Goal: Information Seeking & Learning: Learn about a topic

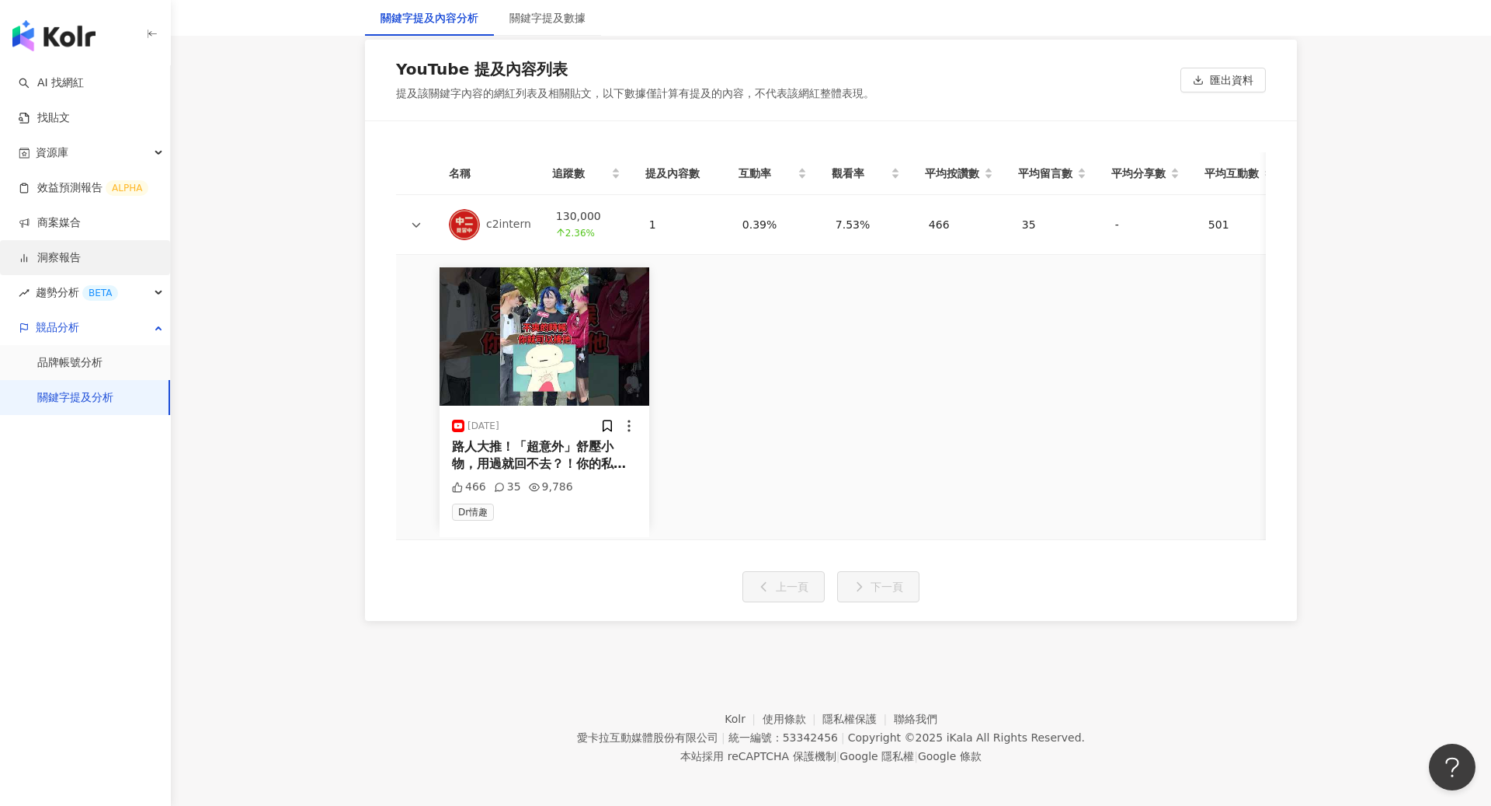
click at [44, 256] on link "洞察報告" at bounding box center [50, 258] width 62 height 16
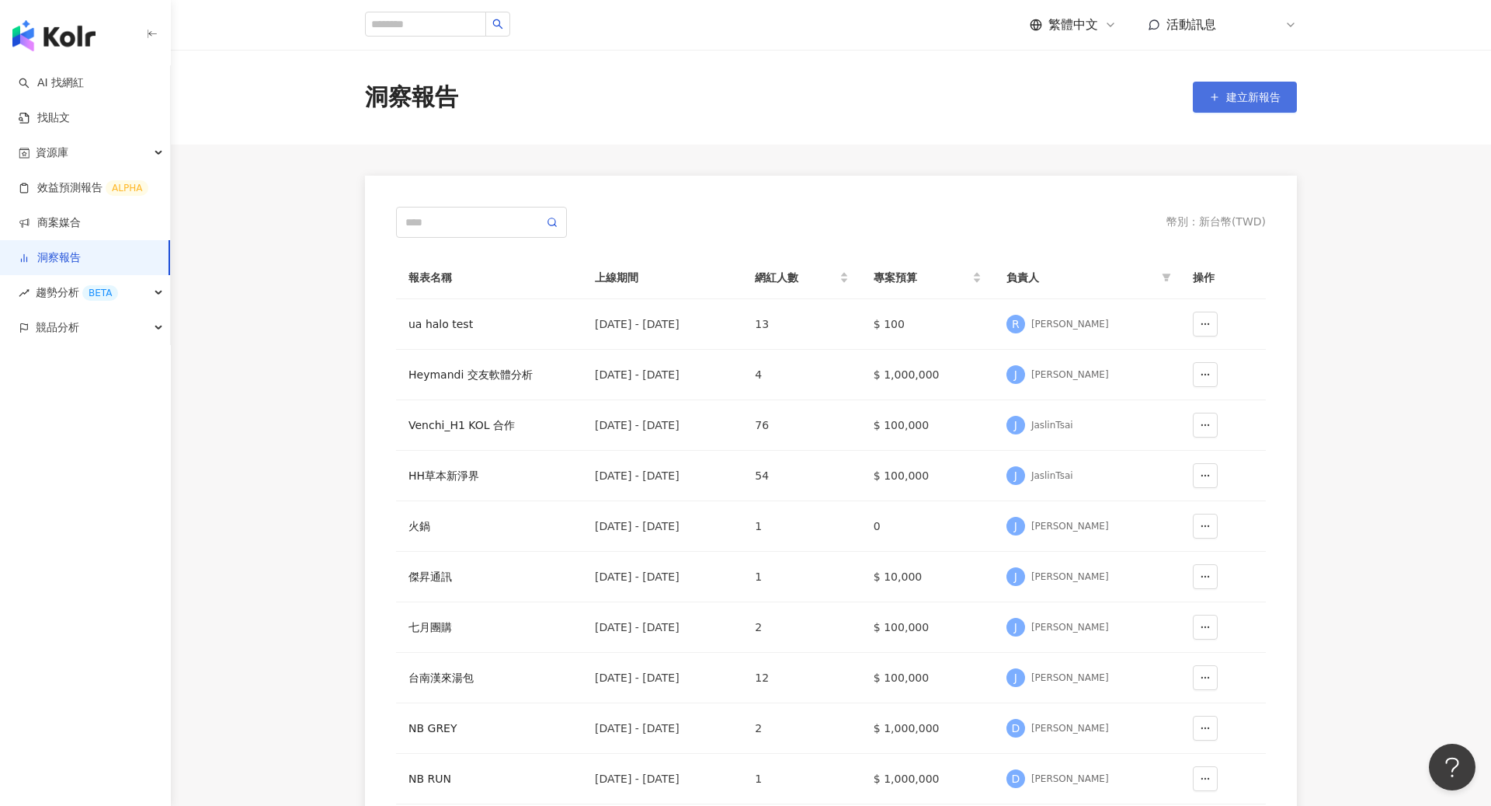
click at [1247, 103] on span "建立新報告" at bounding box center [1254, 97] width 54 height 12
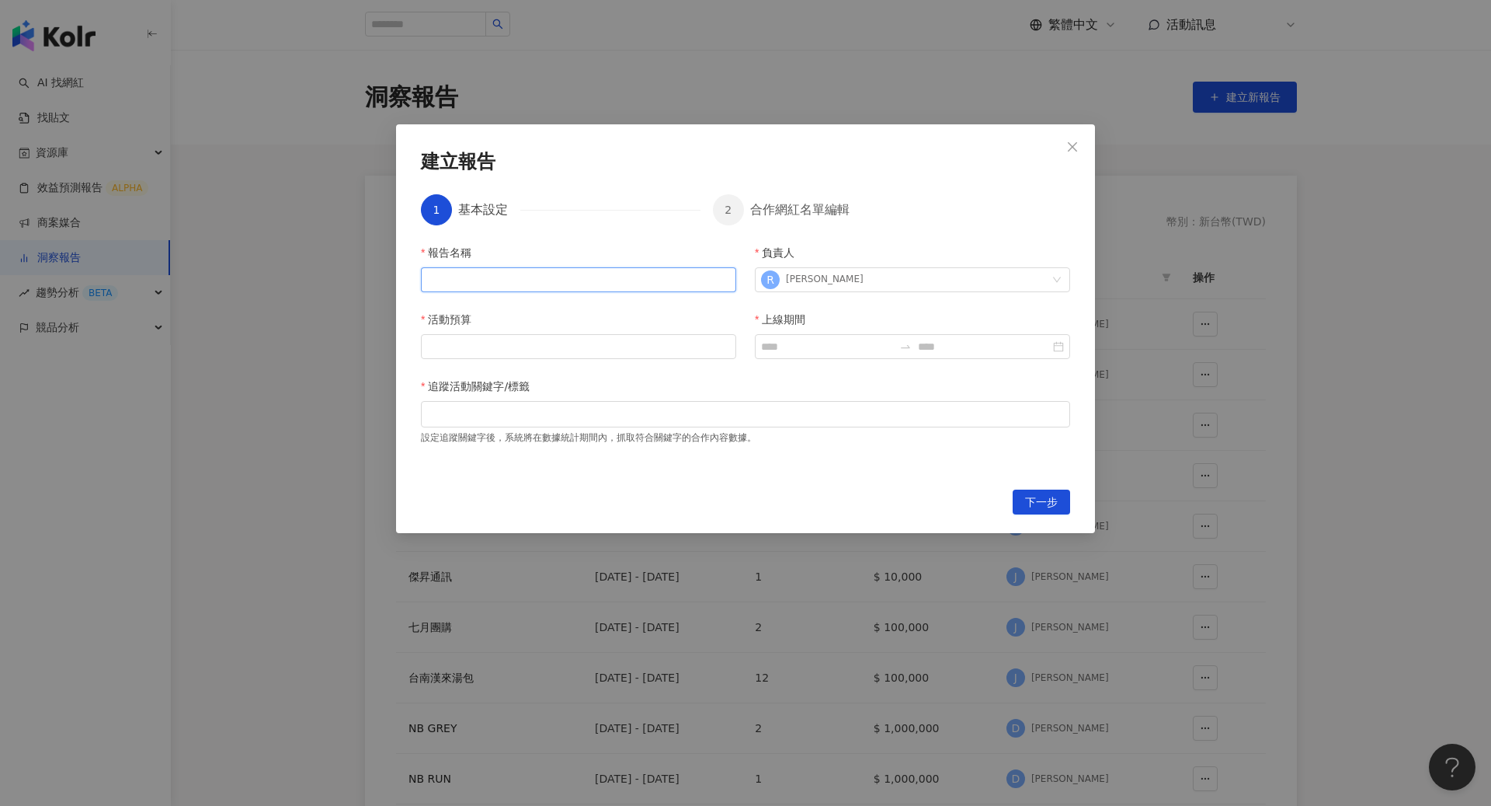
click at [565, 288] on input "報告名稱" at bounding box center [578, 279] width 315 height 25
click at [1074, 150] on icon "close" at bounding box center [1072, 147] width 12 height 12
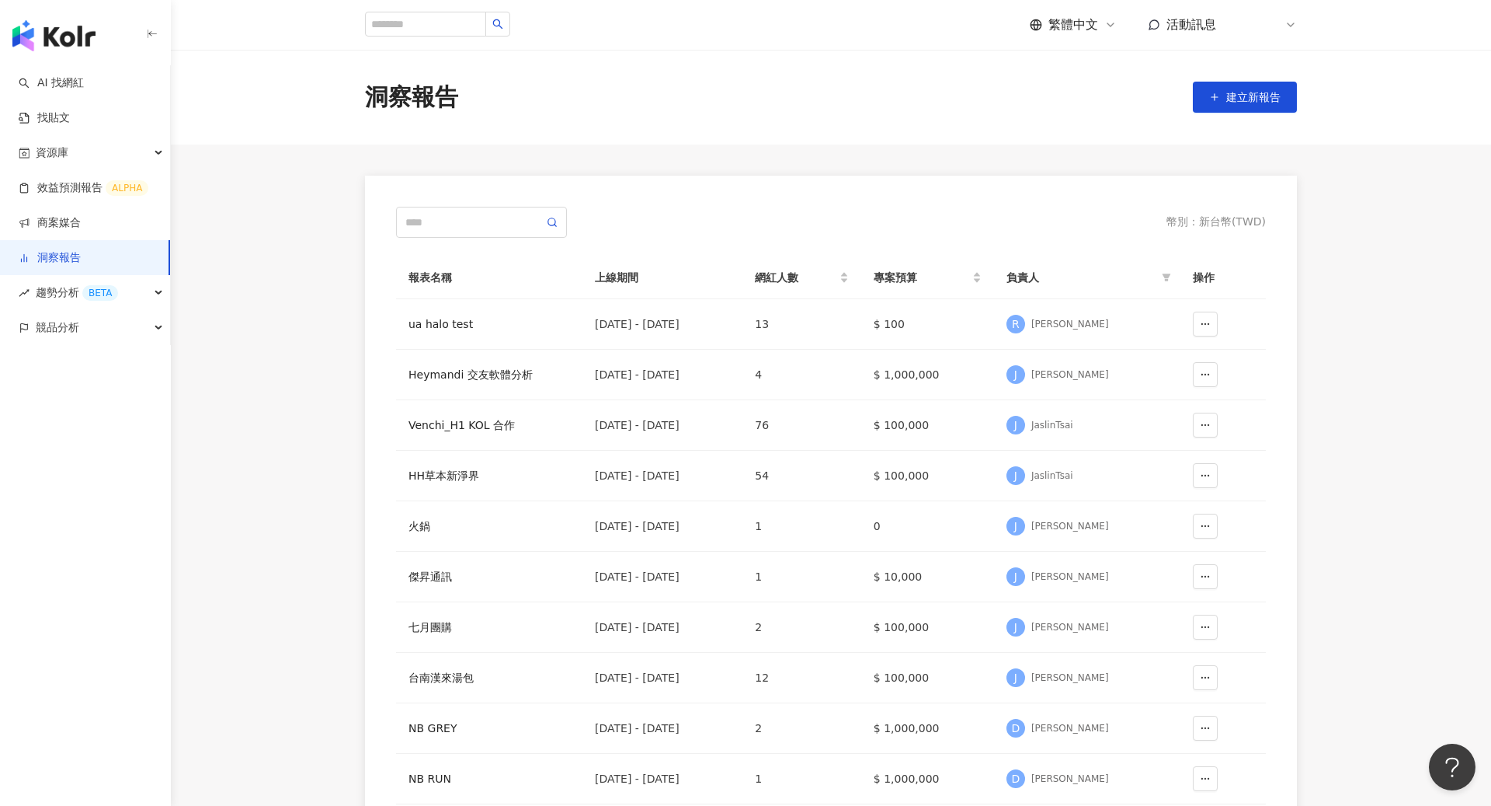
click at [1293, 28] on icon at bounding box center [1291, 25] width 12 height 12
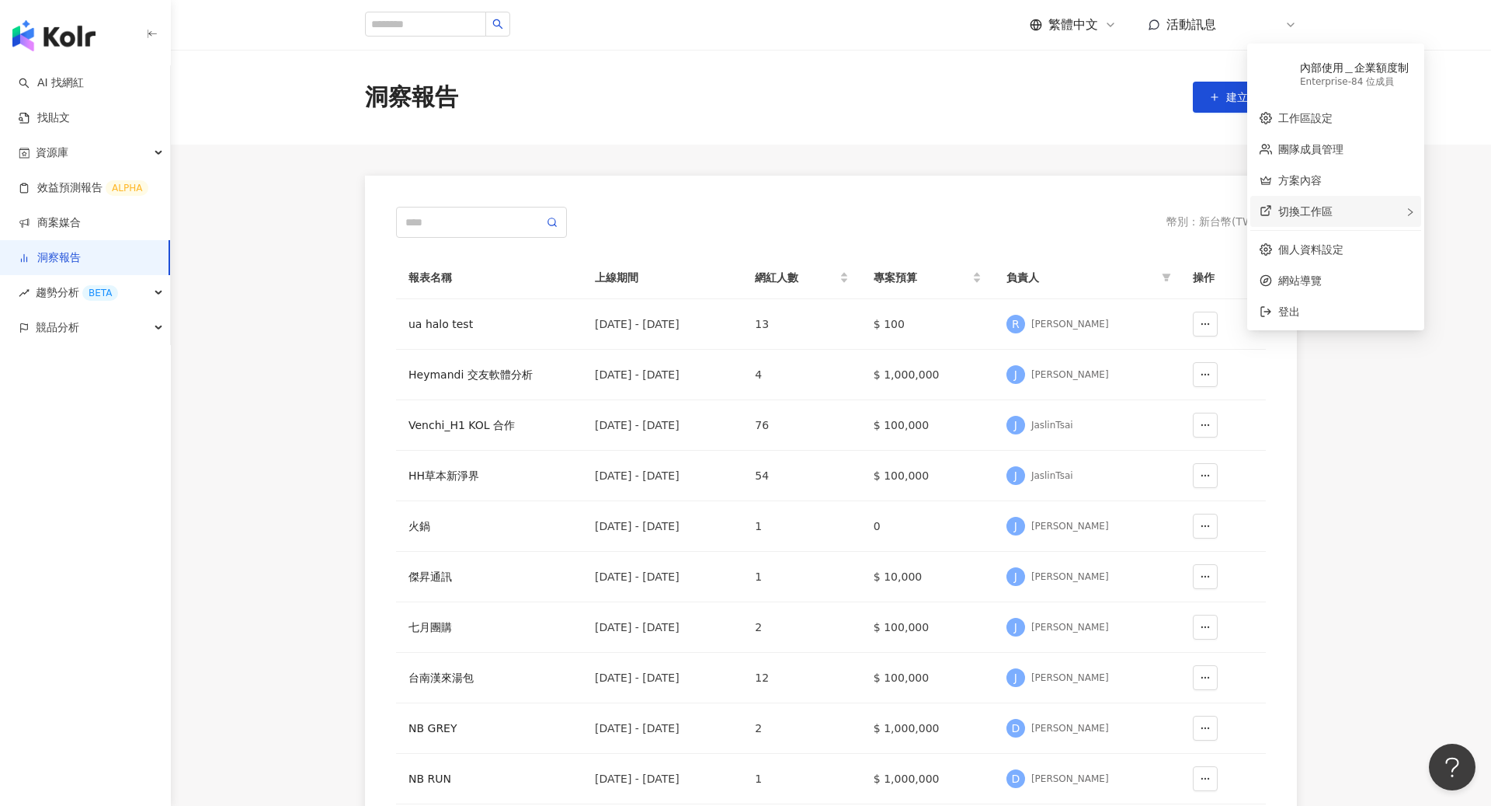
click at [1296, 210] on span "切換工作區" at bounding box center [1306, 211] width 54 height 12
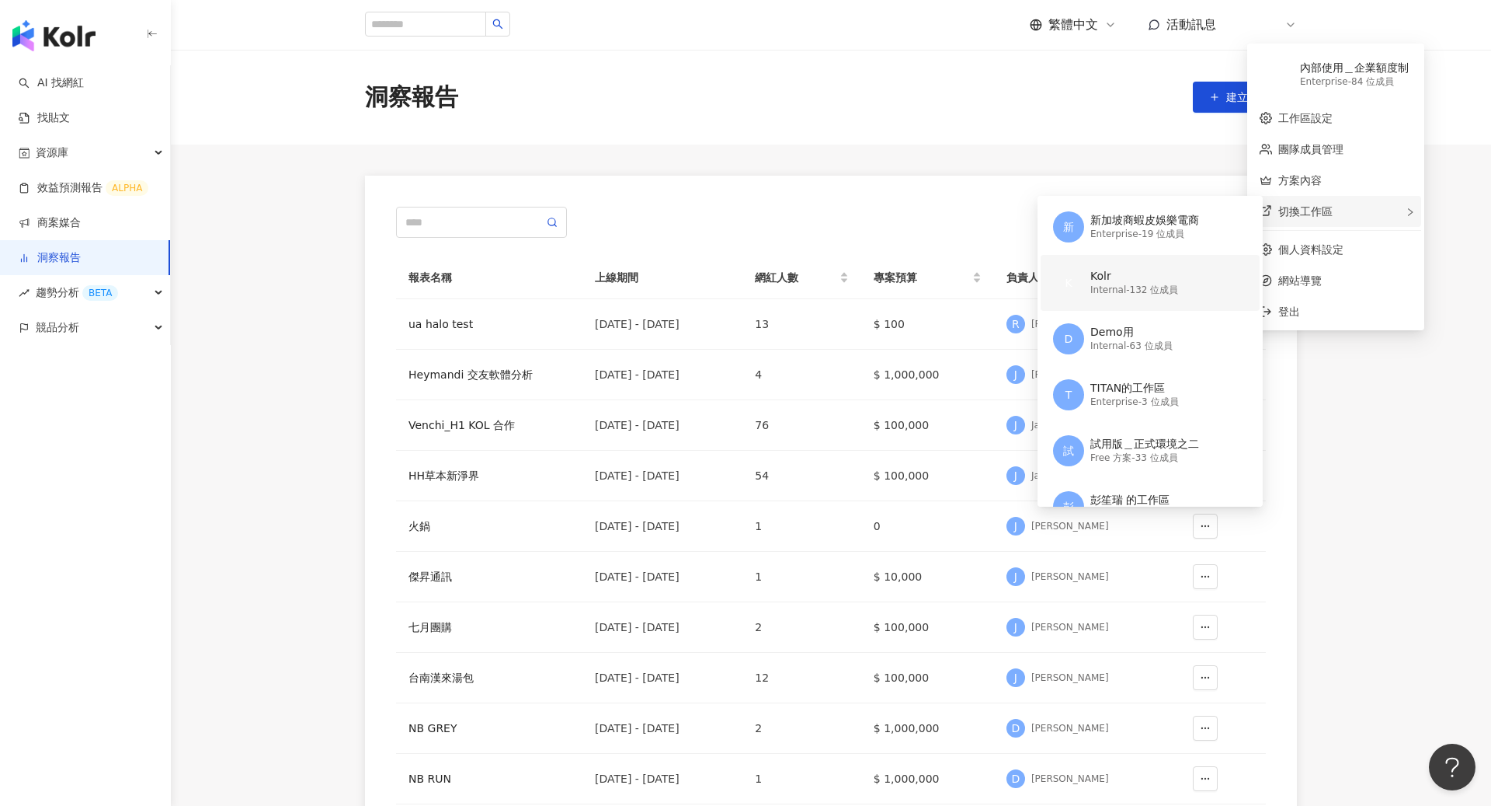
click at [1140, 281] on div "Kolr" at bounding box center [1135, 277] width 88 height 16
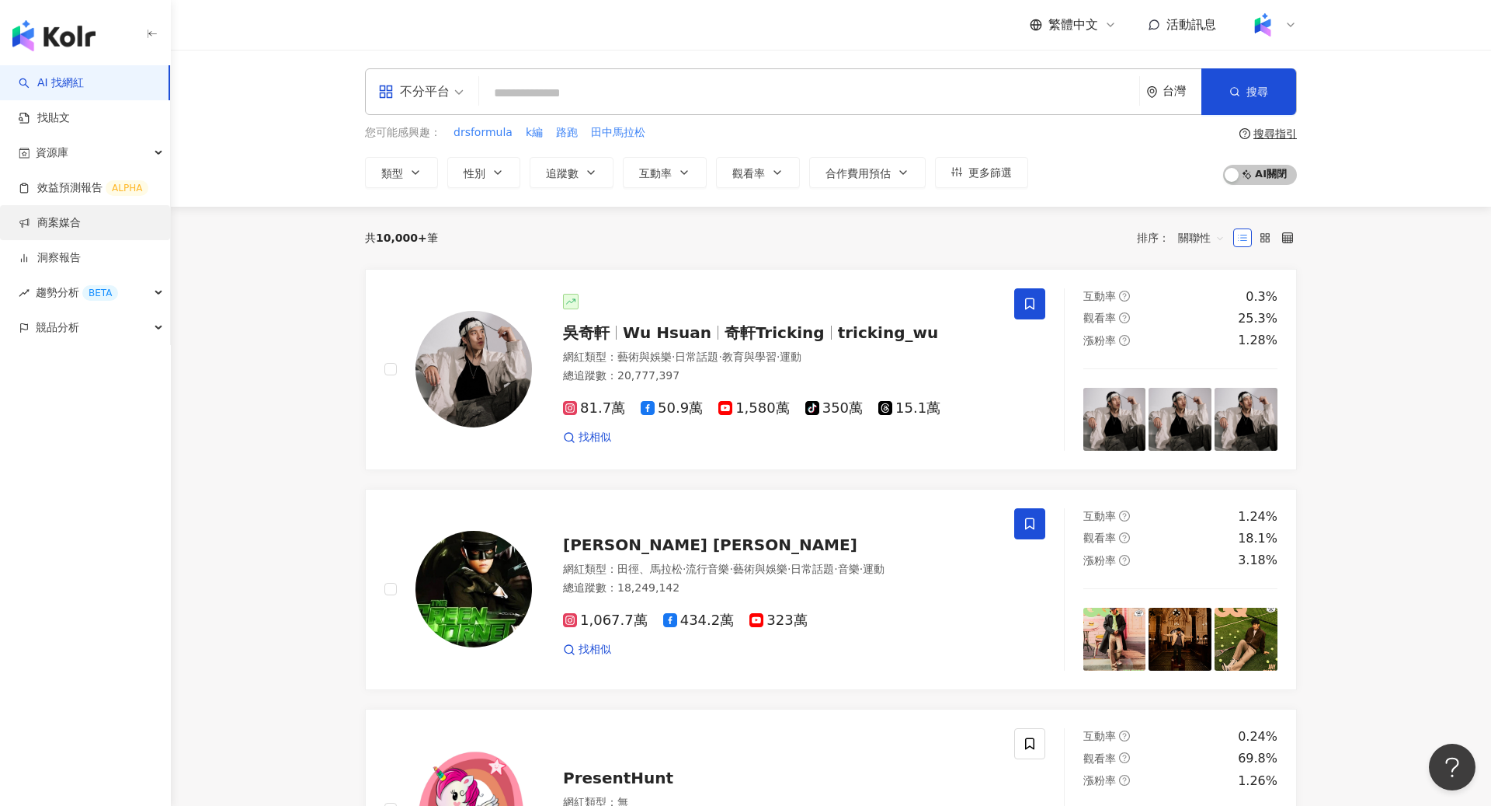
click at [77, 224] on link "商案媒合" at bounding box center [50, 223] width 62 height 16
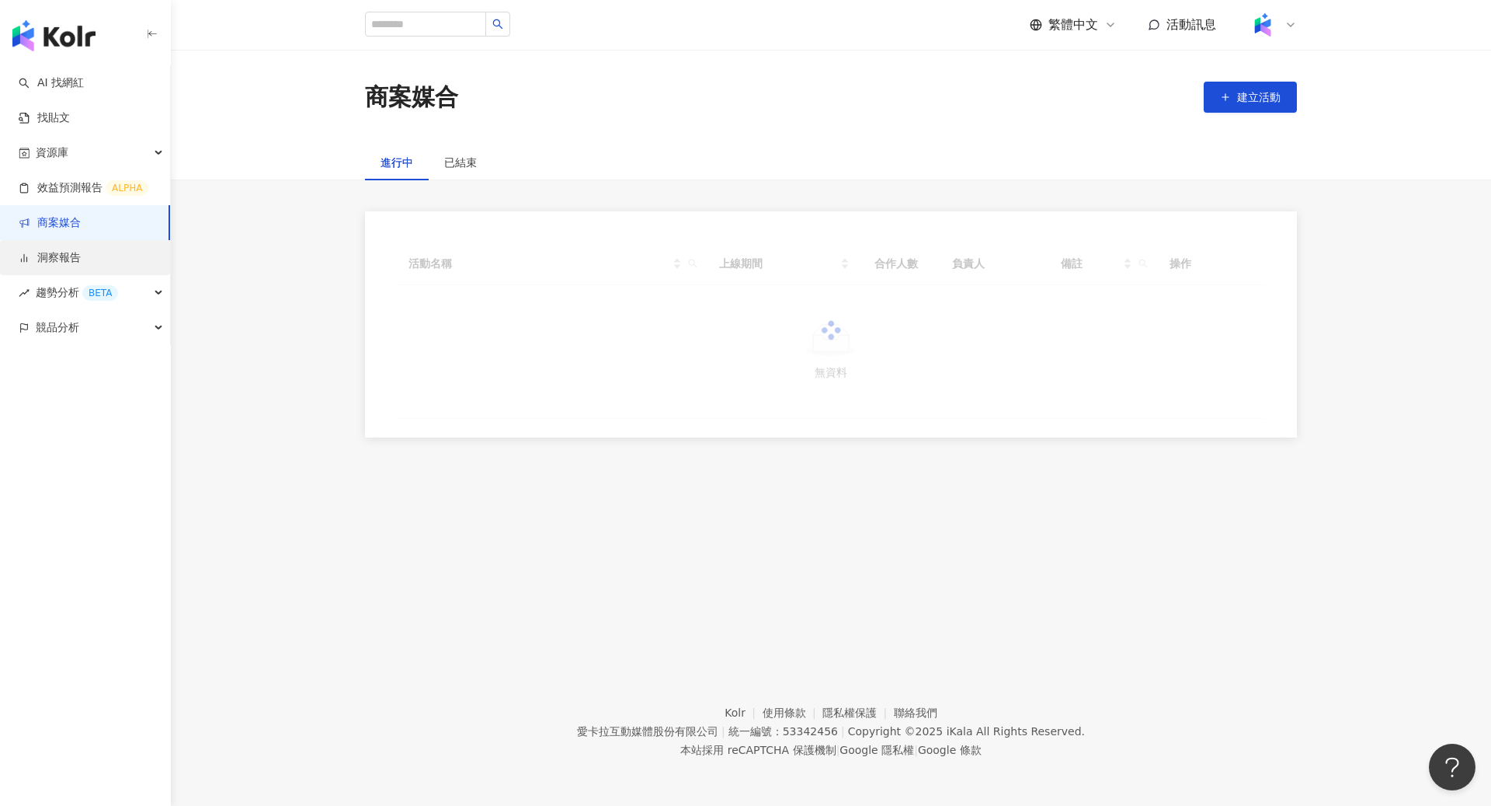
click at [75, 258] on link "洞察報告" at bounding box center [50, 258] width 62 height 16
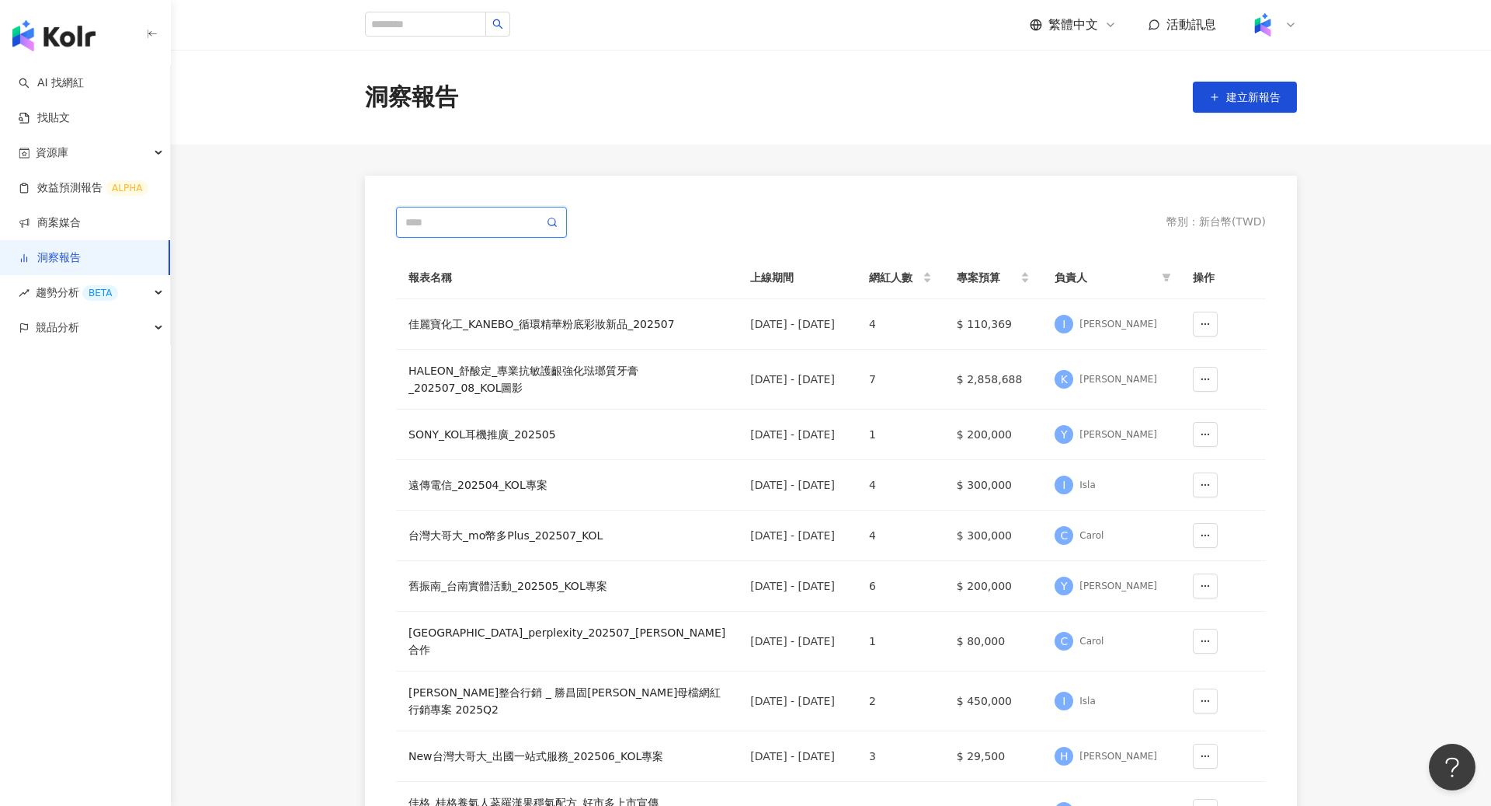
click at [474, 223] on input "text" at bounding box center [474, 222] width 138 height 17
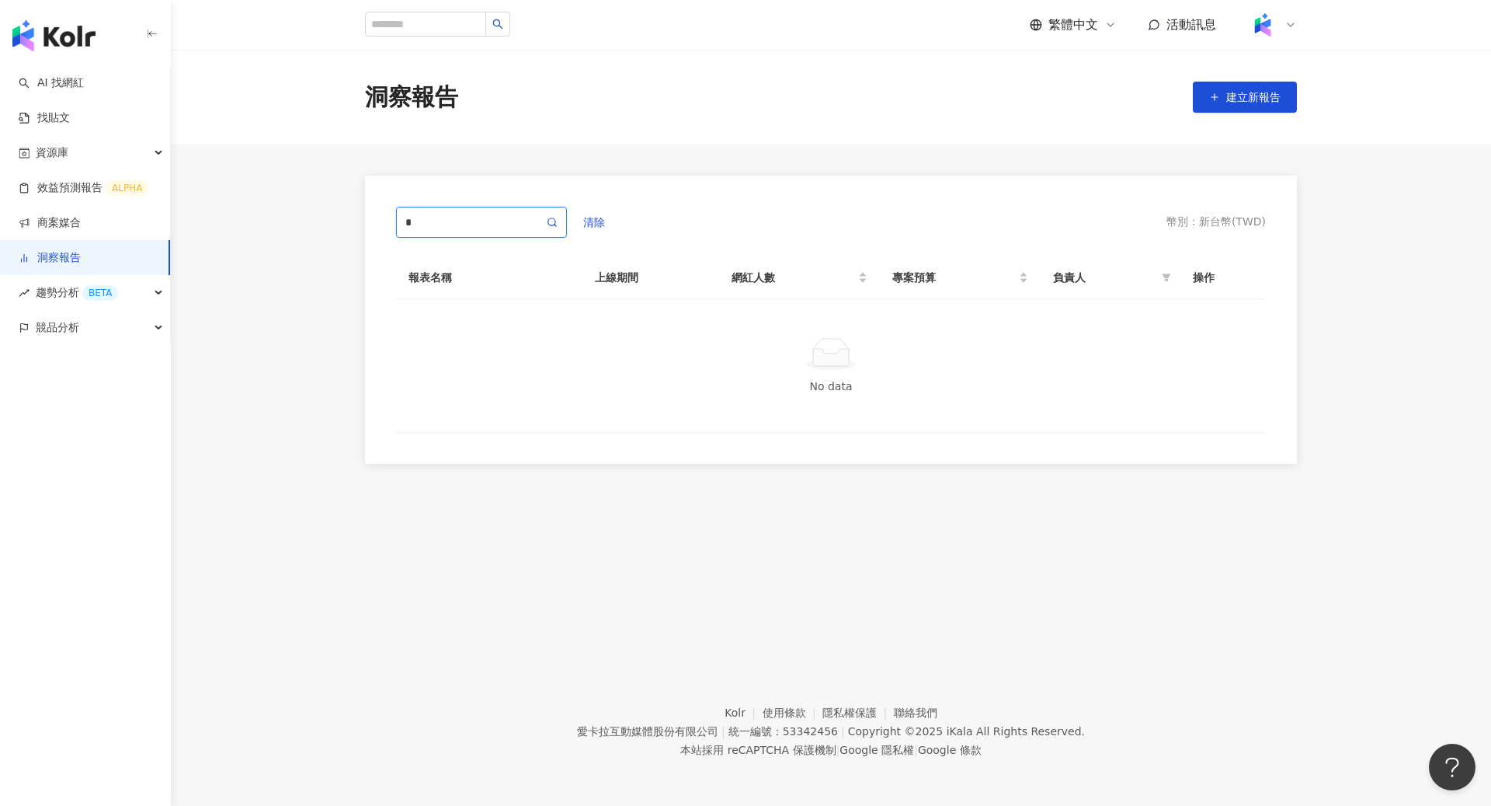
type input "*"
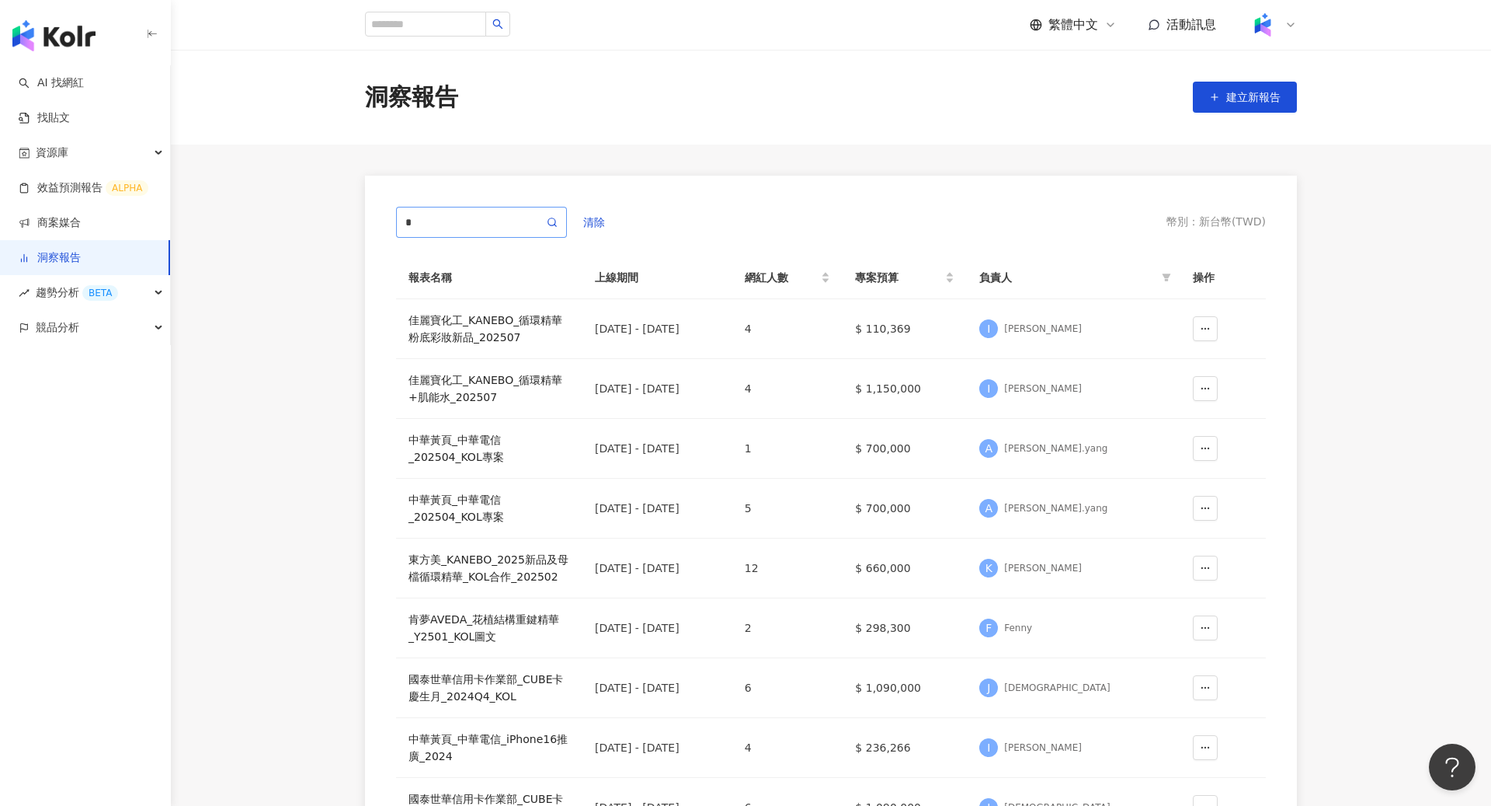
click at [452, 232] on span "*" at bounding box center [481, 222] width 171 height 31
type input "****"
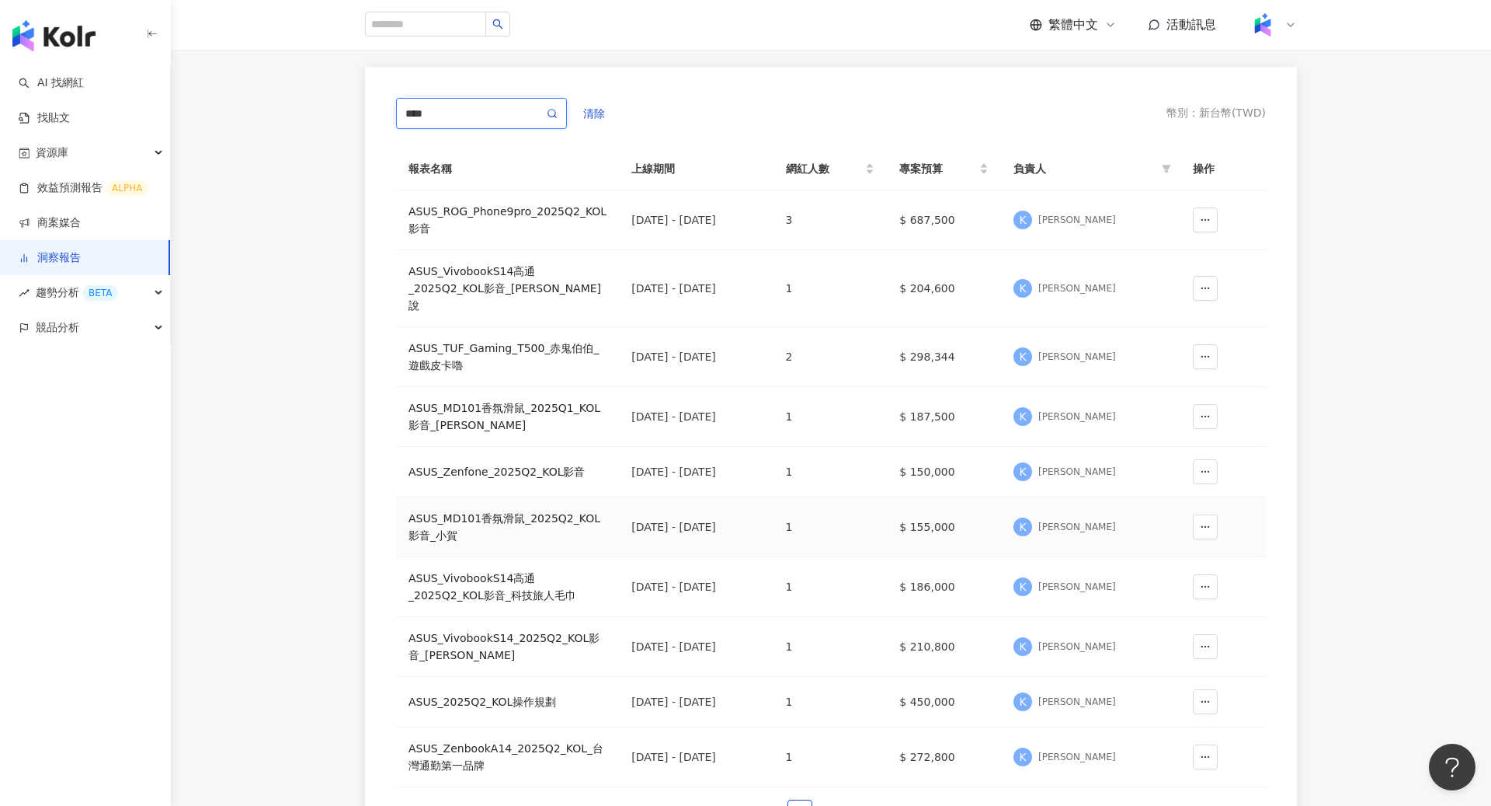
scroll to position [76, 0]
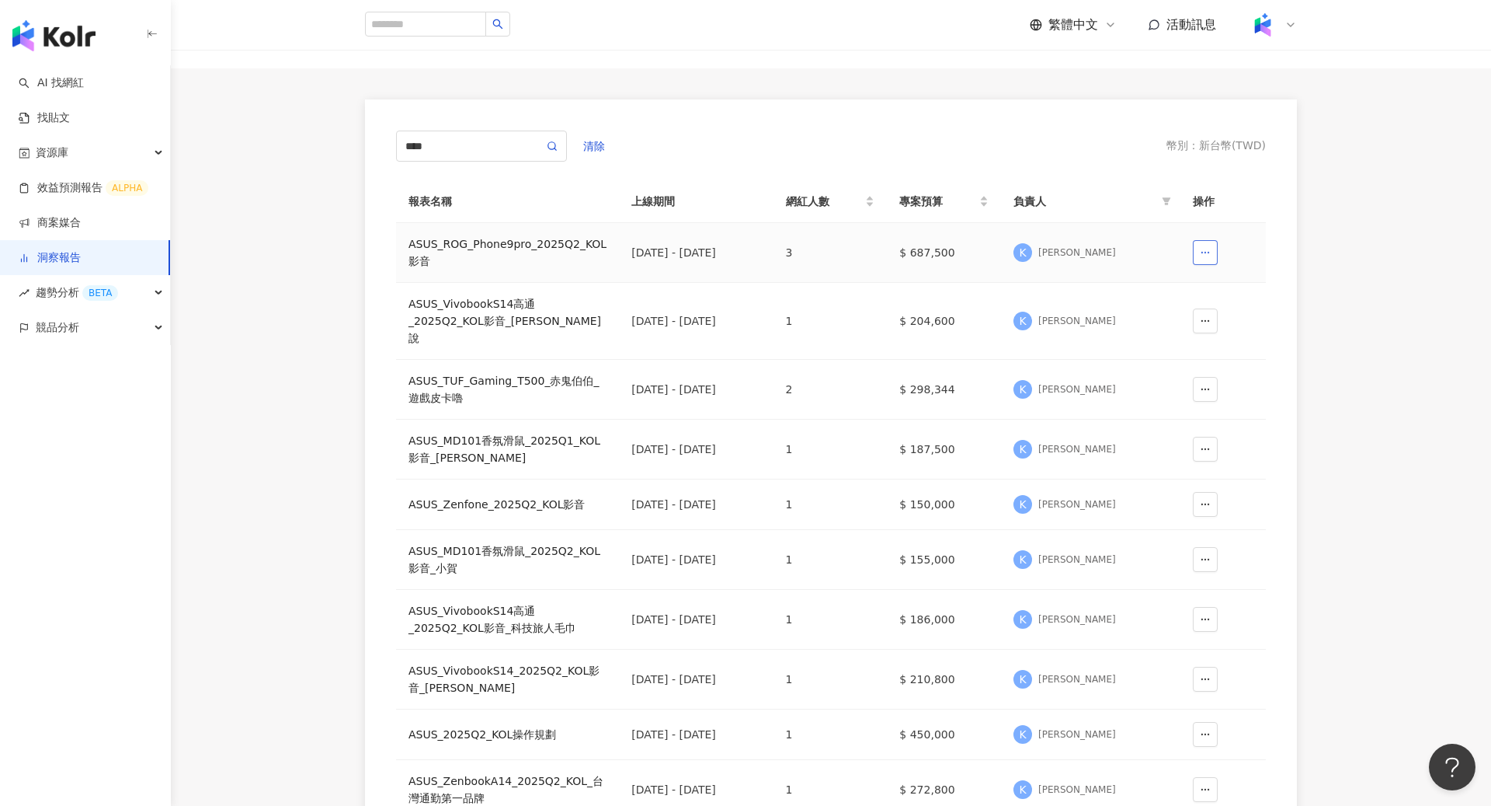
click at [1199, 247] on button "button" at bounding box center [1205, 252] width 25 height 25
click at [503, 248] on div "ASUS_ROG_Phone9pro_2025Q2_KOL影音" at bounding box center [508, 252] width 198 height 34
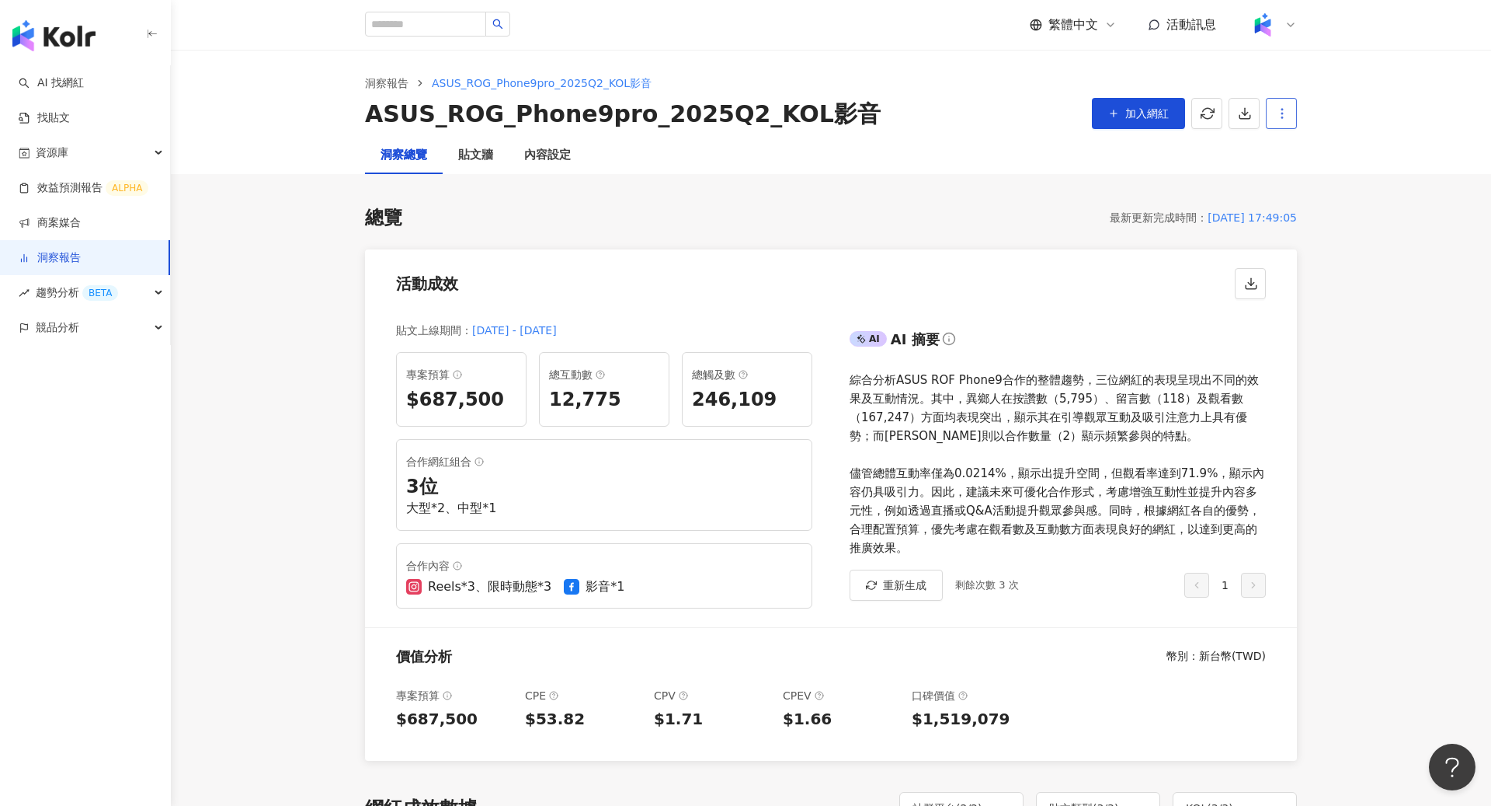
click at [1282, 117] on circle "button" at bounding box center [1283, 118] width 2 height 2
click at [1190, 151] on div "洞察總覽 貼文牆 內容設定" at bounding box center [831, 155] width 994 height 37
click at [1293, 26] on icon at bounding box center [1291, 25] width 12 height 12
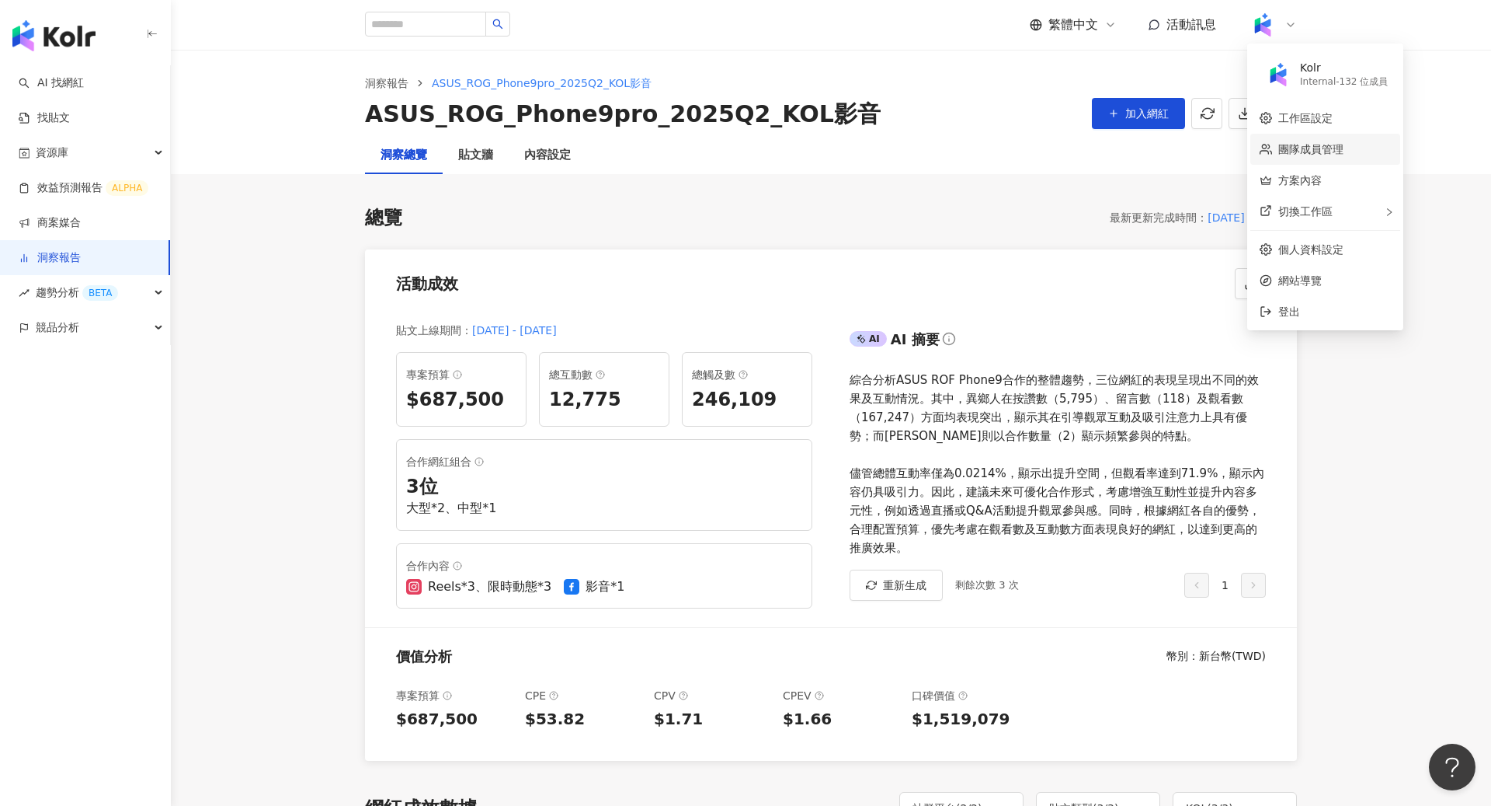
click at [1327, 147] on link "團隊成員管理" at bounding box center [1311, 149] width 65 height 12
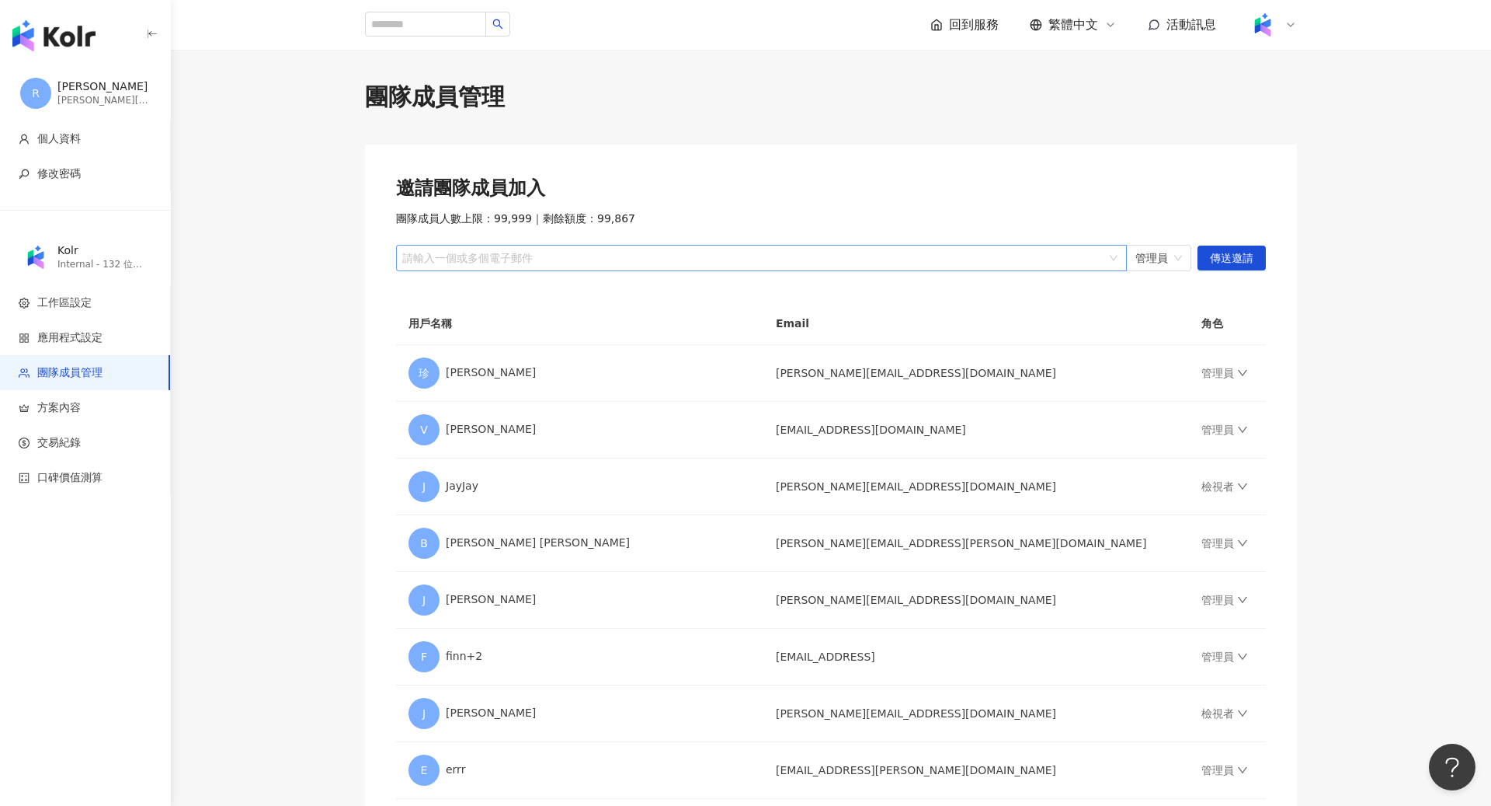
click at [617, 255] on div at bounding box center [753, 258] width 708 height 12
type input "*"
type input "****"
click at [1011, 262] on div at bounding box center [753, 258] width 708 height 12
click at [75, 30] on img "button" at bounding box center [53, 35] width 83 height 31
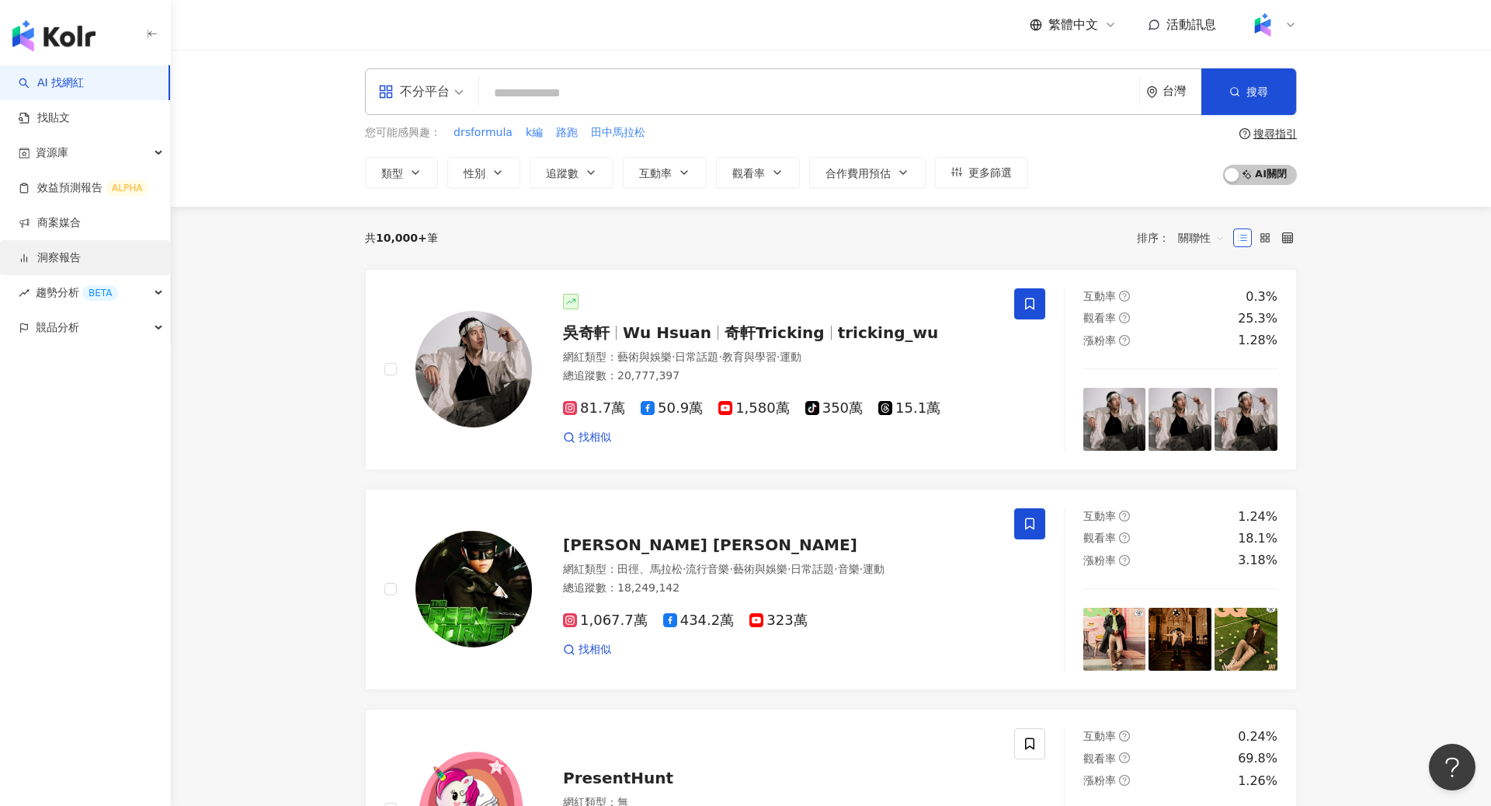
click at [81, 251] on link "洞察報告" at bounding box center [50, 258] width 62 height 16
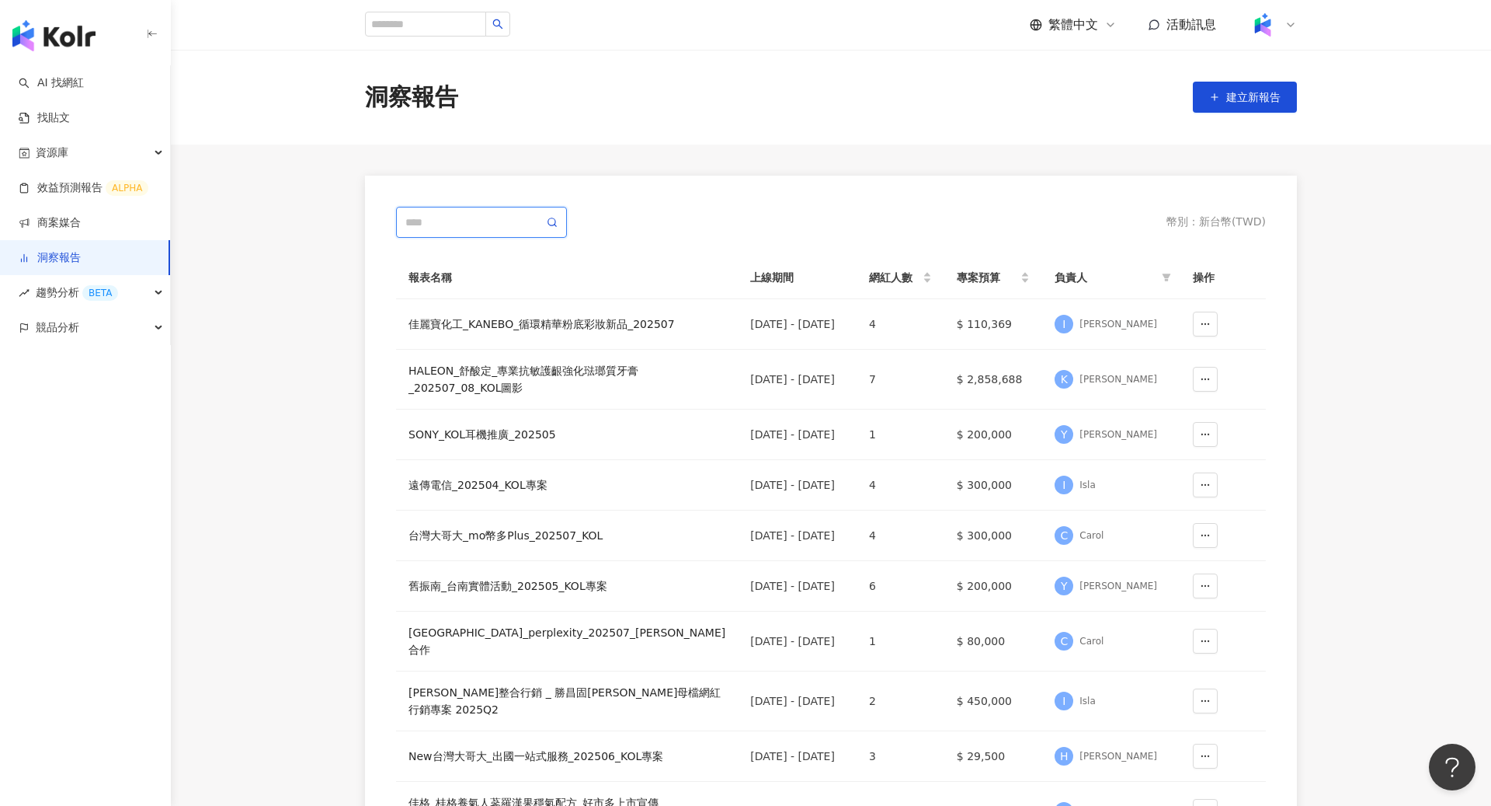
click at [480, 226] on input "text" at bounding box center [474, 222] width 138 height 17
type input "****"
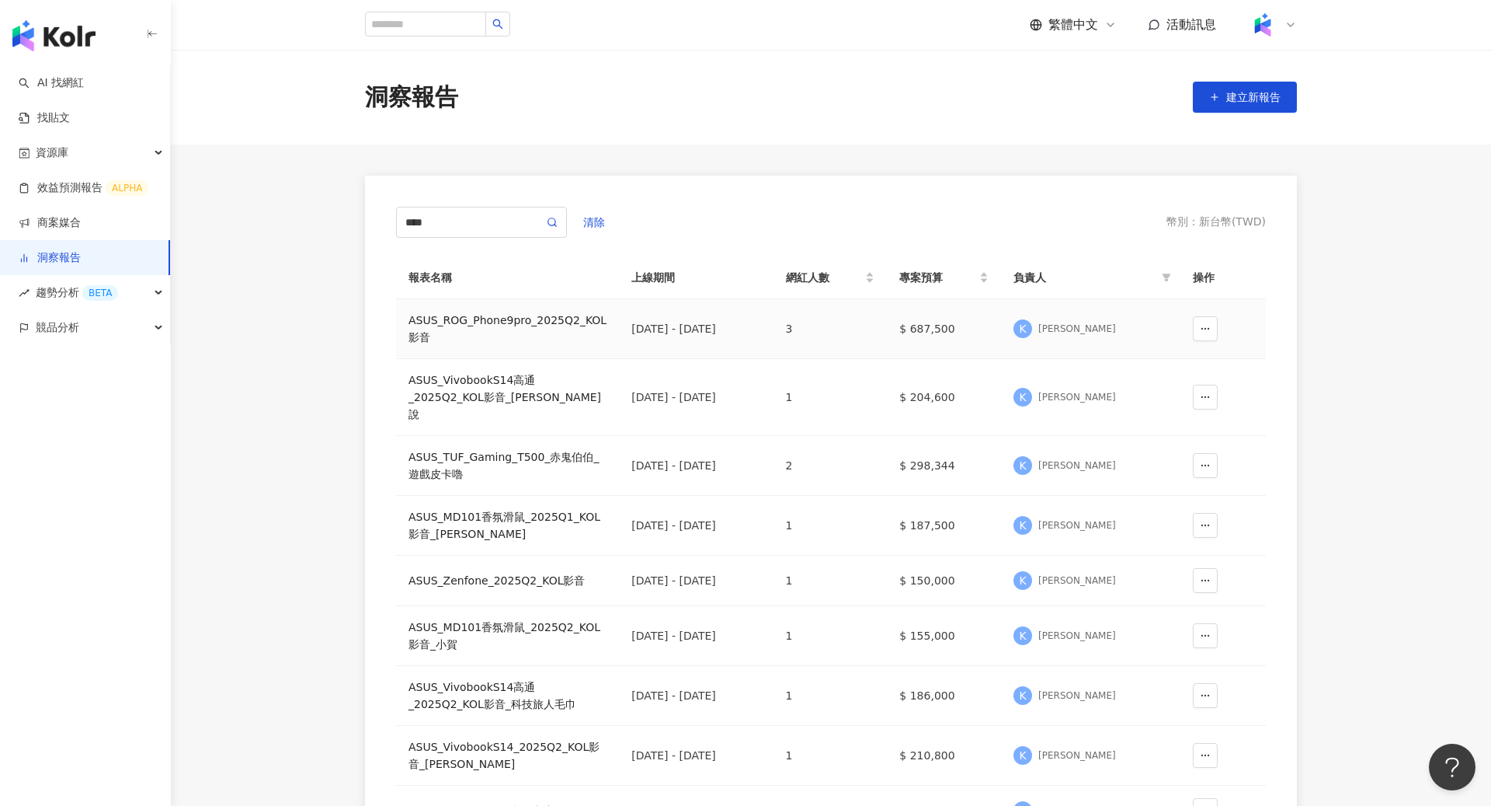
click at [500, 313] on div "ASUS_ROG_Phone9pro_2025Q2_KOL影音" at bounding box center [508, 328] width 198 height 34
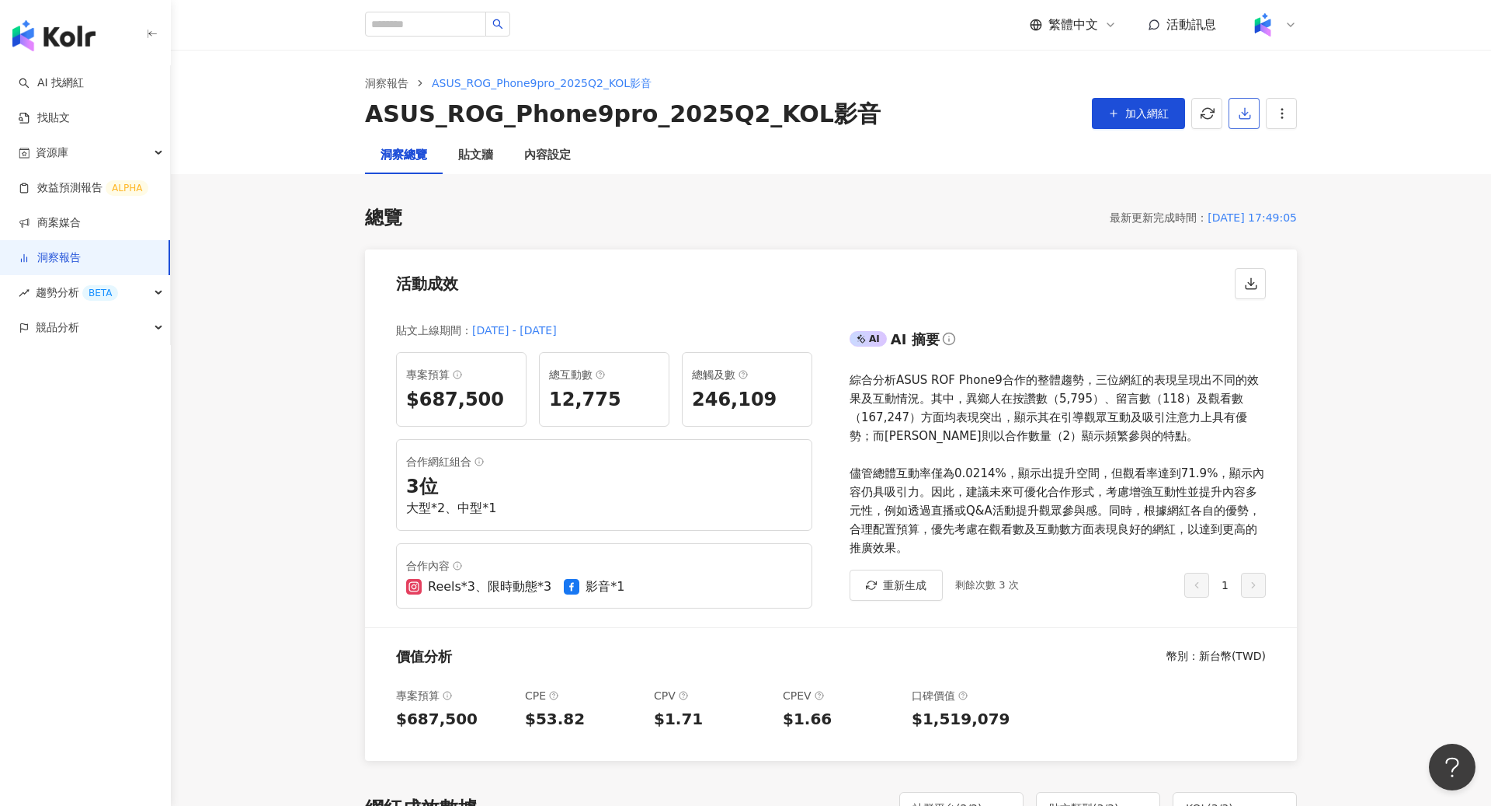
click at [1245, 126] on button "button" at bounding box center [1244, 113] width 31 height 31
click at [1272, 158] on span "匯出 PPT" at bounding box center [1268, 150] width 54 height 17
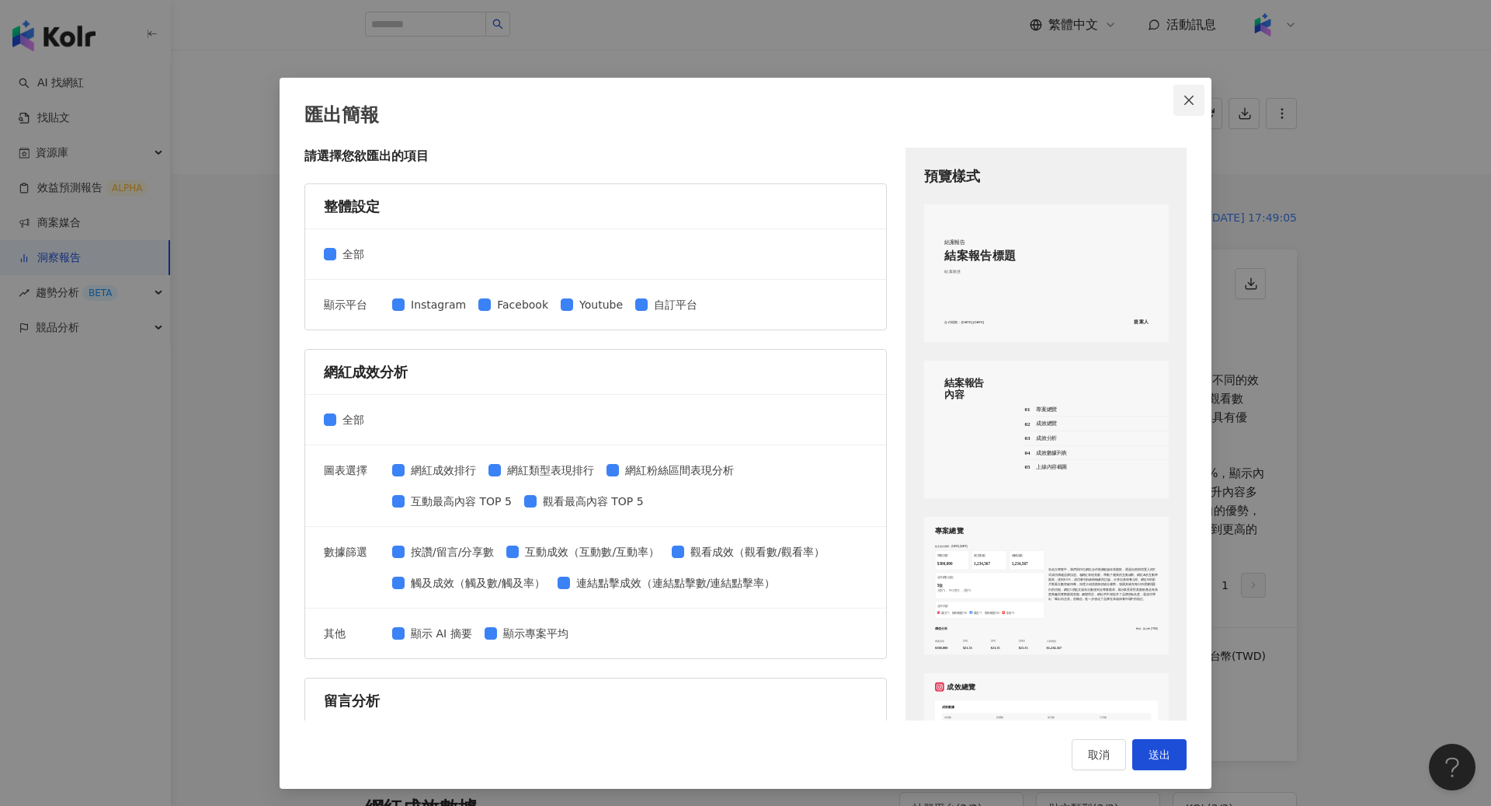
click at [1197, 108] on button "Close" at bounding box center [1189, 100] width 31 height 31
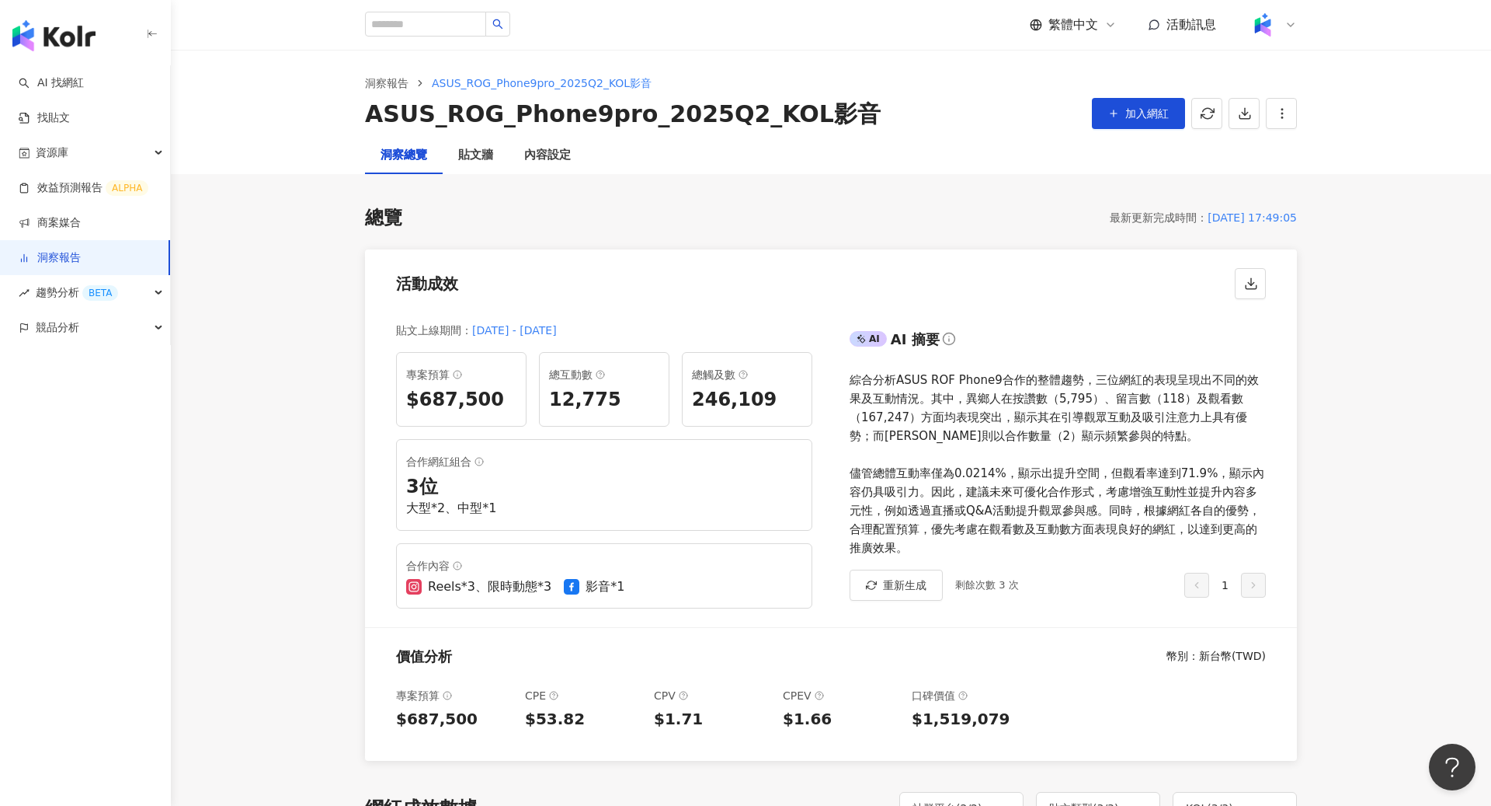
click at [1288, 25] on icon at bounding box center [1291, 25] width 12 height 12
click at [1310, 211] on span "切換工作區" at bounding box center [1306, 211] width 54 height 12
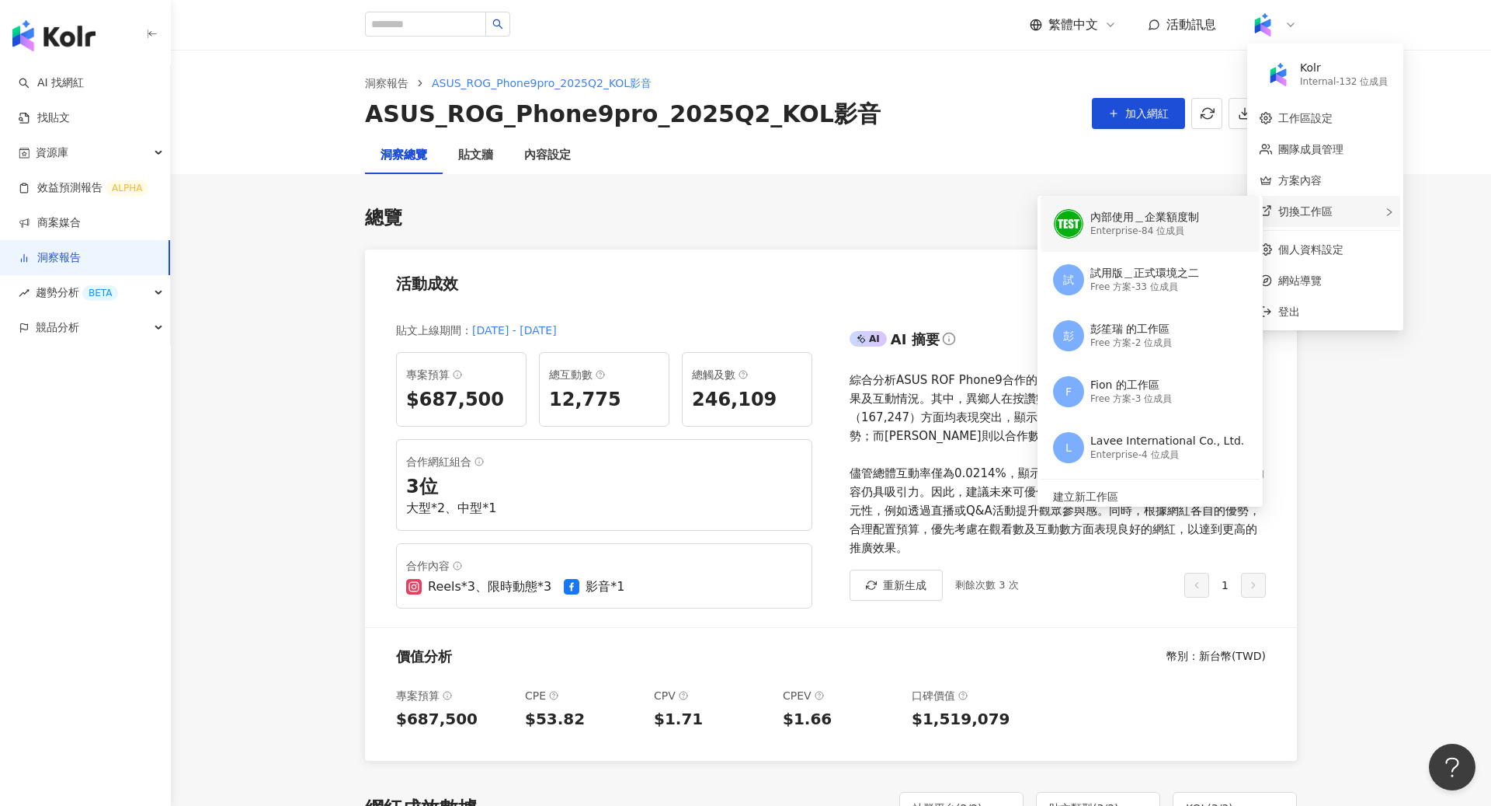
scroll to position [178, 0]
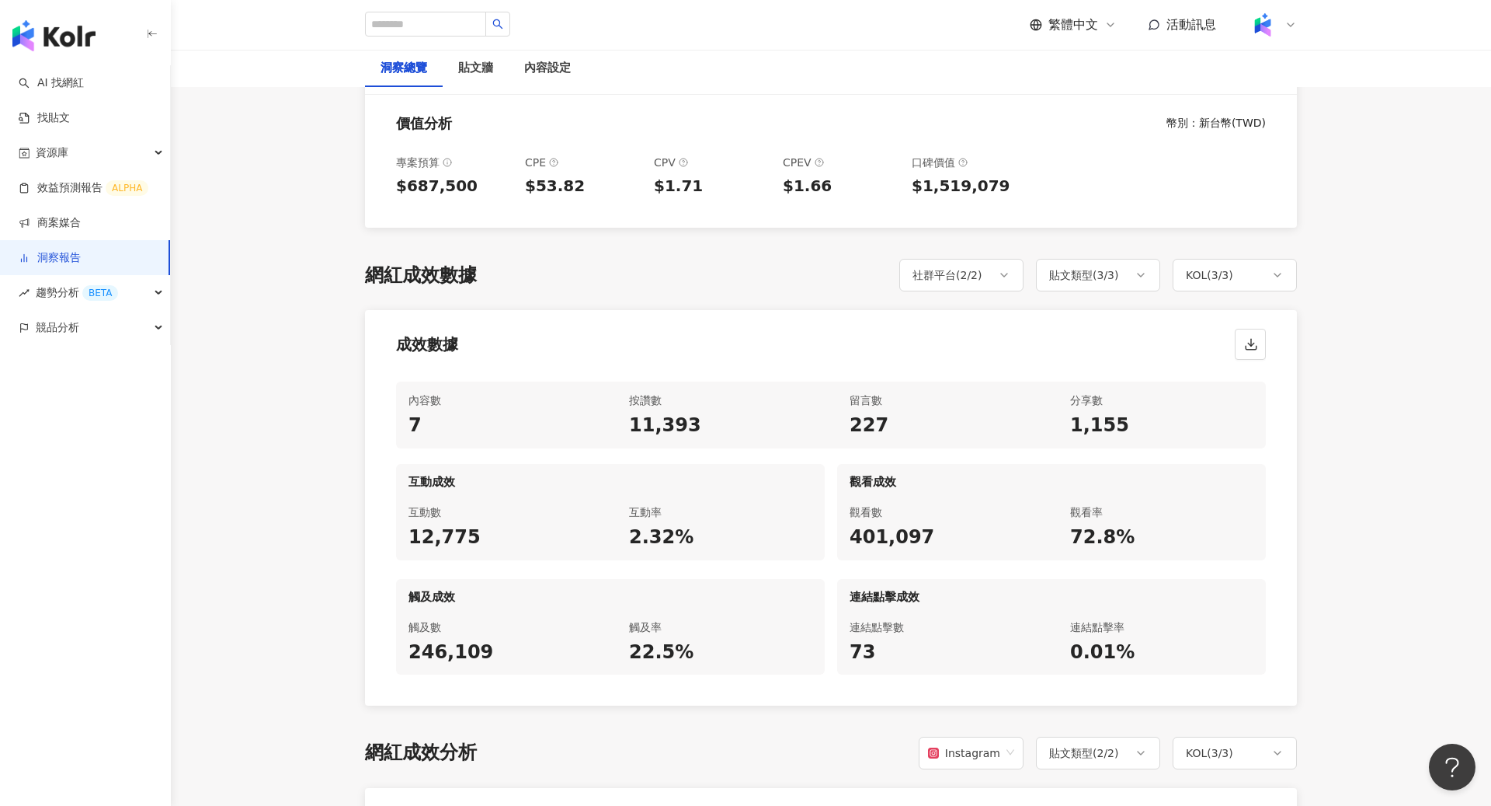
scroll to position [678, 0]
